Goal: Task Accomplishment & Management: Manage account settings

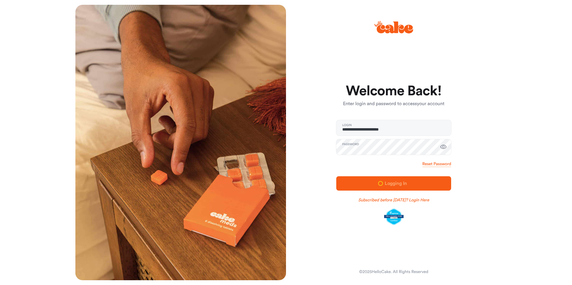
click at [444, 148] on icon "button" at bounding box center [443, 147] width 6 height 4
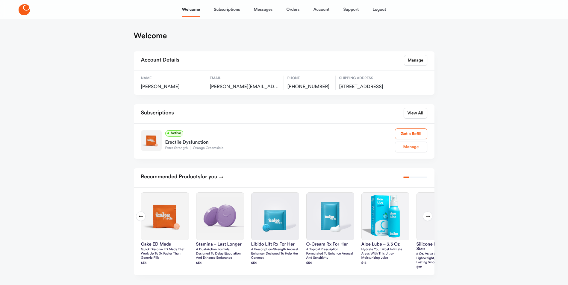
click at [414, 153] on link "Manage" at bounding box center [411, 147] width 32 height 11
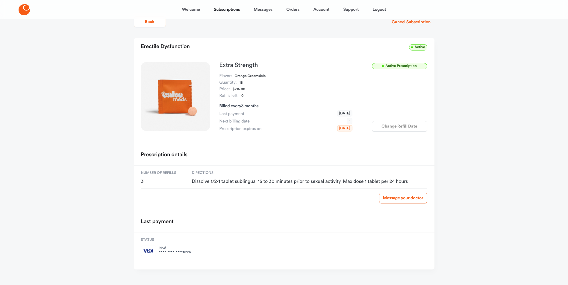
scroll to position [24, 0]
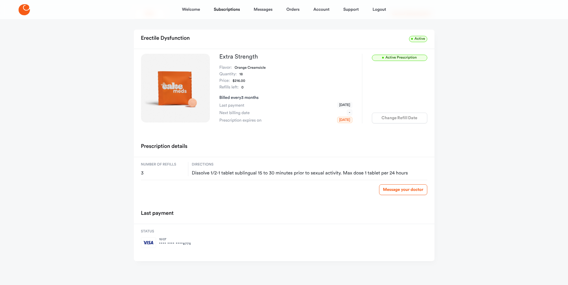
click at [149, 244] on img at bounding box center [148, 243] width 15 height 11
click at [235, 9] on link "Subscriptions" at bounding box center [227, 9] width 26 height 14
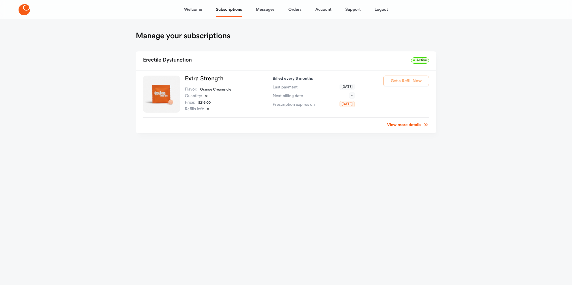
click at [405, 126] on link "View more details" at bounding box center [408, 125] width 42 height 6
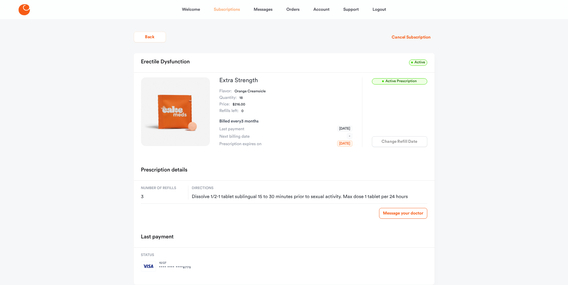
click at [232, 9] on link "Subscriptions" at bounding box center [227, 9] width 26 height 14
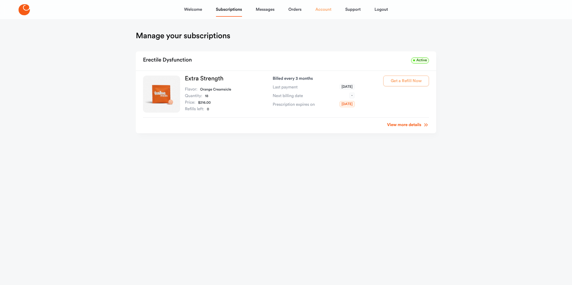
click at [323, 11] on link "Account" at bounding box center [323, 9] width 16 height 14
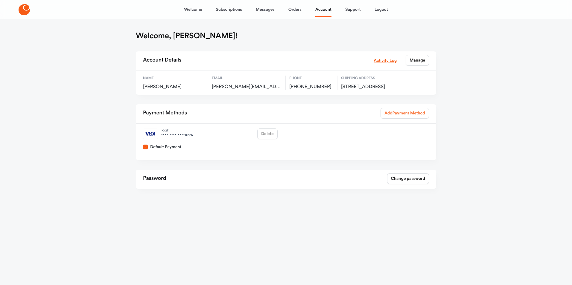
click at [399, 116] on span "Payment Method" at bounding box center [409, 113] width 33 height 6
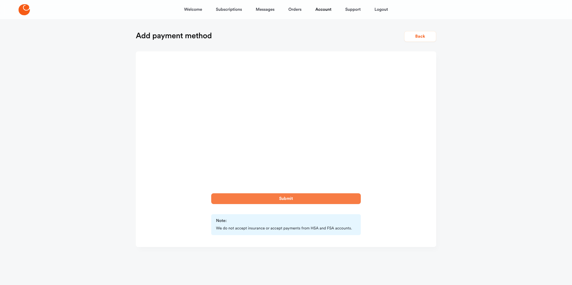
click at [291, 200] on button "Submit" at bounding box center [286, 199] width 150 height 11
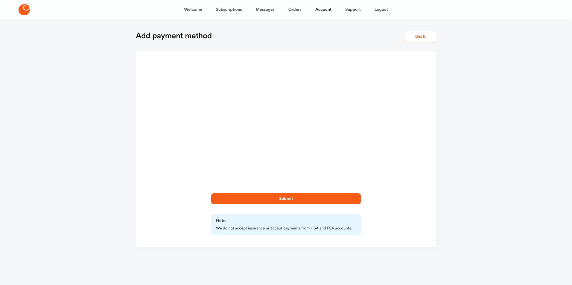
click at [283, 198] on button "Submit" at bounding box center [286, 199] width 150 height 11
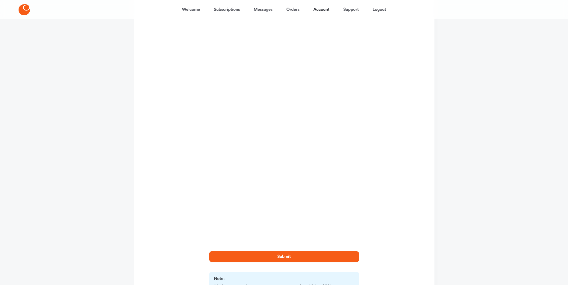
scroll to position [60, 0]
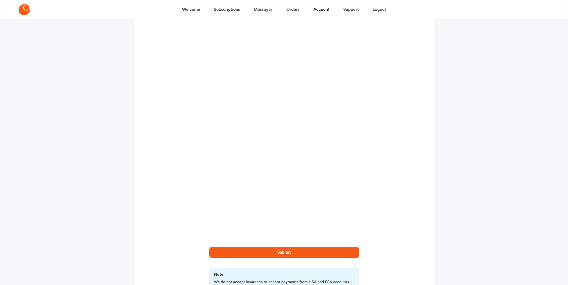
drag, startPoint x: 280, startPoint y: 244, endPoint x: 291, endPoint y: 255, distance: 15.7
click at [291, 255] on button "Submit" at bounding box center [284, 252] width 150 height 11
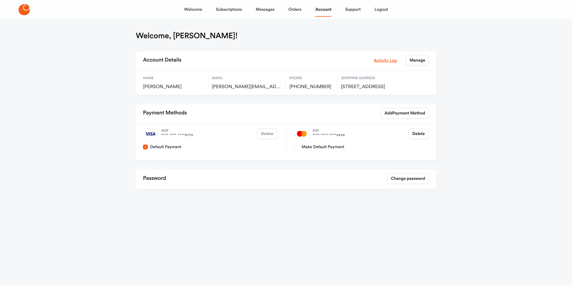
click at [297, 150] on button "Make Default Payment" at bounding box center [296, 147] width 5 height 5
click at [270, 139] on button "Delete" at bounding box center [267, 134] width 20 height 11
click at [382, 7] on link "Logout" at bounding box center [381, 9] width 13 height 14
